Goal: Find specific page/section: Find specific page/section

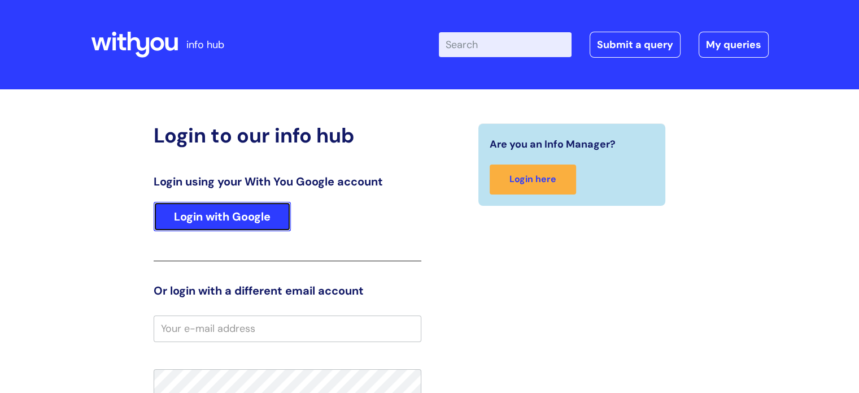
click at [229, 210] on link "Login with Google" at bounding box center [222, 216] width 137 height 29
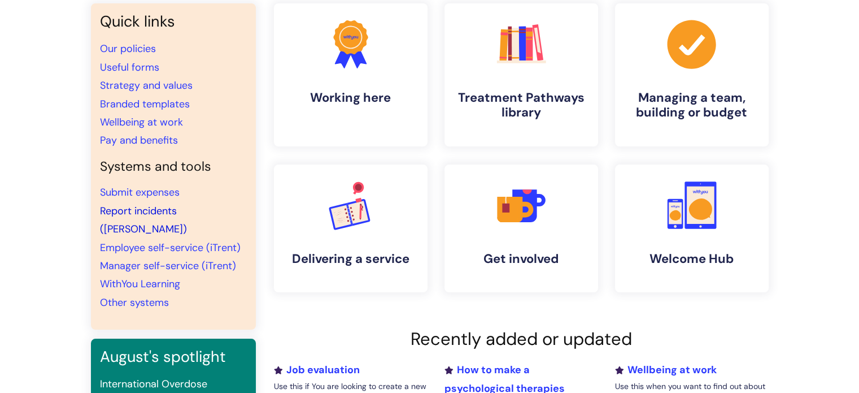
scroll to position [56, 0]
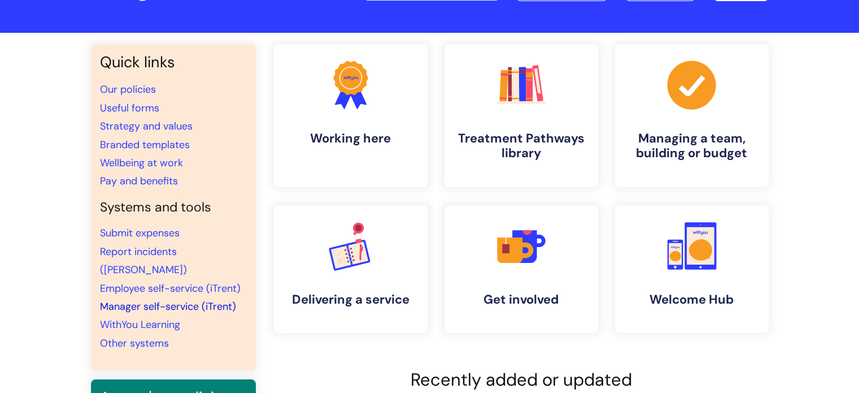
click at [156, 299] on link "Manager self-service (iTrent)" at bounding box center [168, 306] width 136 height 14
